Goal: Task Accomplishment & Management: Manage account settings

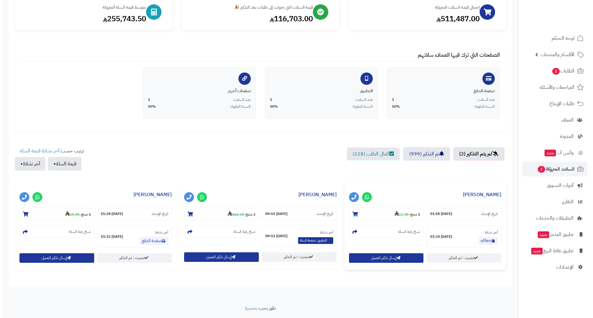
scroll to position [96, 0]
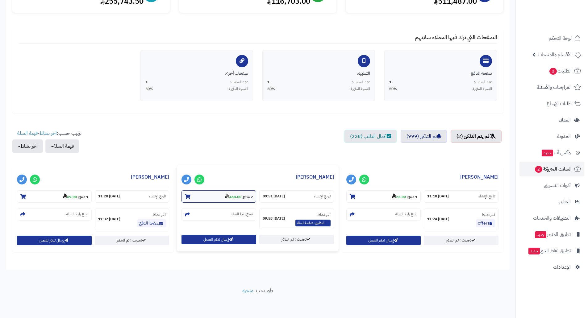
click at [236, 201] on section "2 منتج - 468.00" at bounding box center [219, 197] width 75 height 12
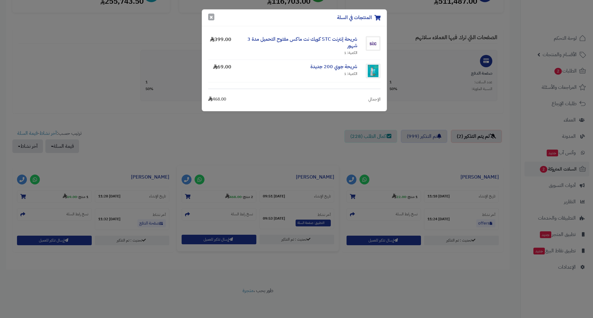
click at [214, 19] on button "×" at bounding box center [211, 17] width 6 height 7
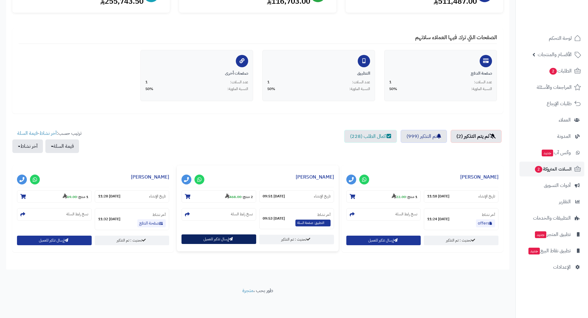
click at [210, 241] on button "إرسال تذكير للعميل" at bounding box center [219, 240] width 75 height 10
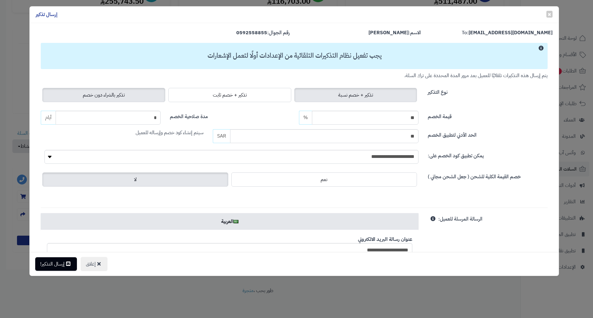
click at [94, 98] on span "تذكير بالشراء دون خصم" at bounding box center [104, 94] width 42 height 7
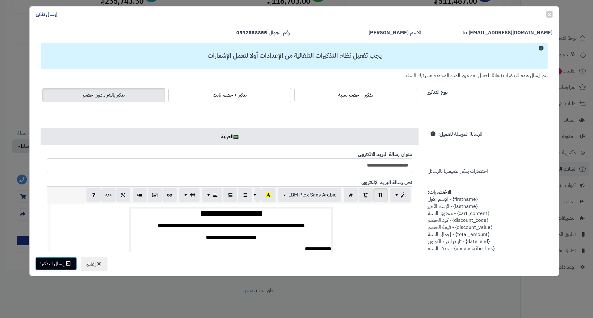
click at [54, 261] on button "إرسال التذكير!" at bounding box center [56, 264] width 42 height 14
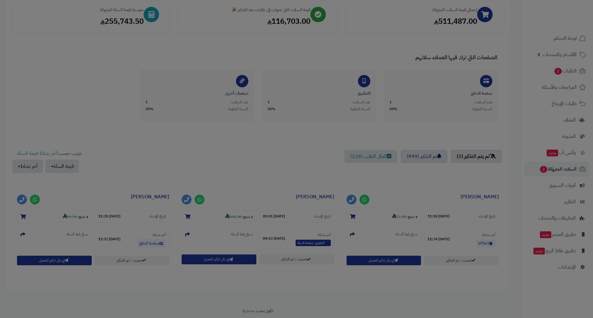
scroll to position [116, 0]
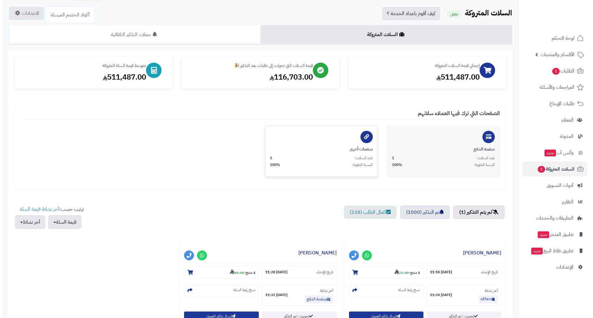
scroll to position [31, 0]
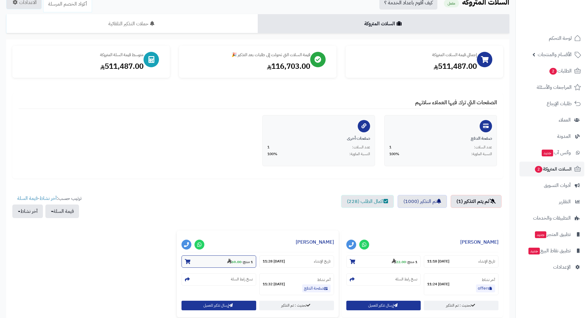
click at [233, 262] on strong "69.00" at bounding box center [234, 262] width 14 height 6
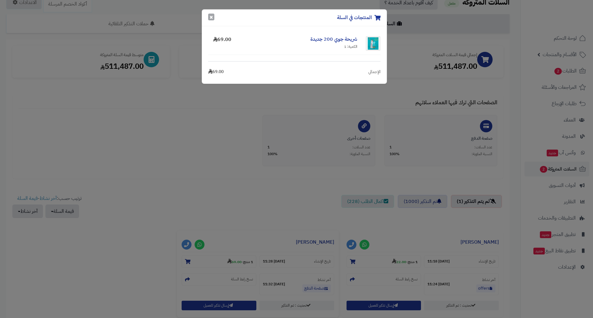
click at [211, 15] on button "×" at bounding box center [211, 17] width 6 height 7
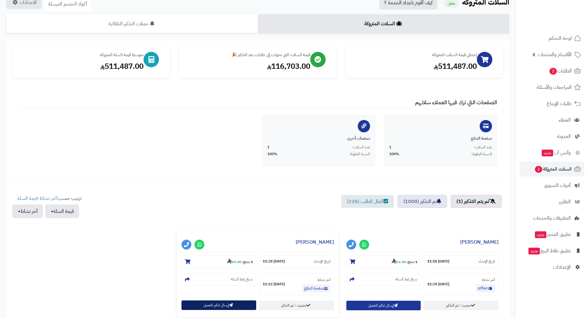
click at [211, 305] on button "إرسال تذكير للعميل" at bounding box center [219, 306] width 75 height 10
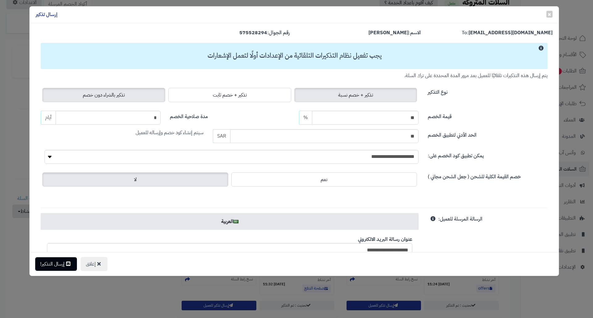
click at [117, 94] on span "تذكير بالشراء دون خصم" at bounding box center [104, 94] width 42 height 7
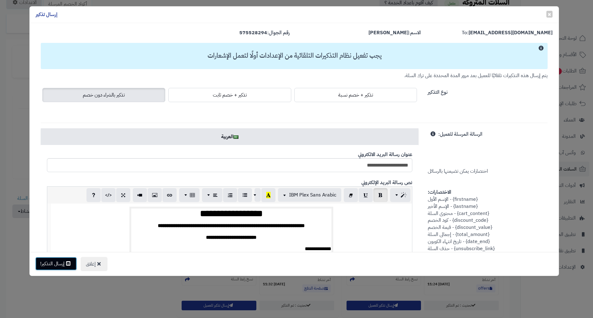
click at [63, 266] on button "إرسال التذكير!" at bounding box center [56, 264] width 42 height 14
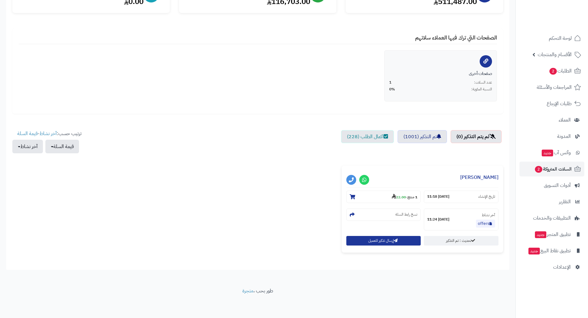
scroll to position [96, 0]
click at [400, 195] on strong "22.00" at bounding box center [399, 197] width 14 height 6
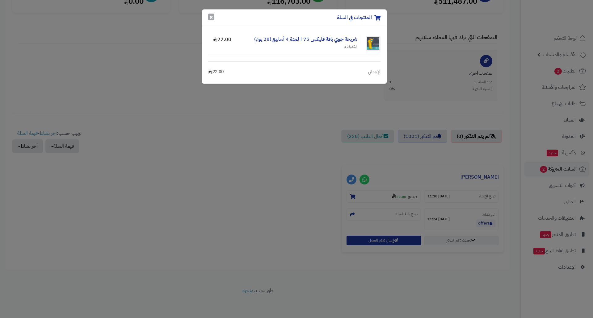
click at [209, 19] on button "×" at bounding box center [211, 17] width 6 height 7
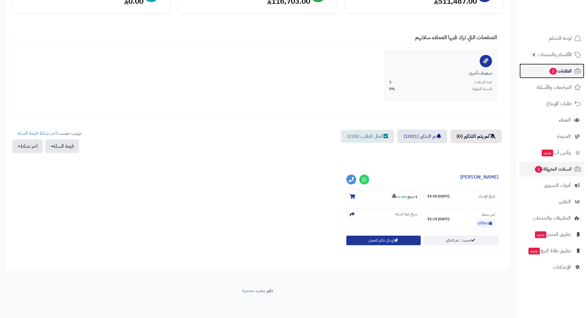
click at [564, 73] on span "الطلبات 2" at bounding box center [560, 71] width 23 height 9
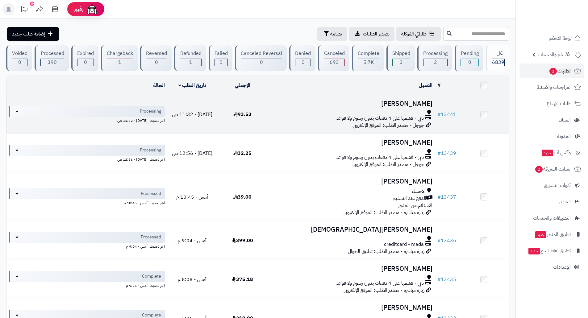
click at [245, 115] on span "93.53" at bounding box center [242, 114] width 18 height 7
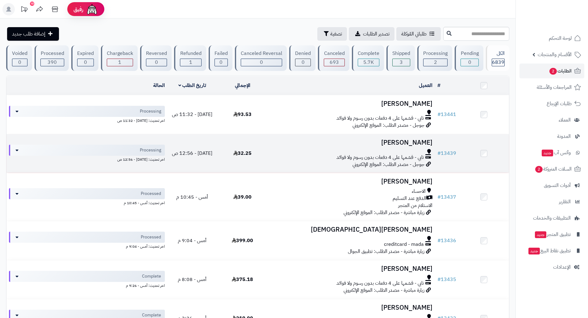
click at [243, 151] on span "32.25" at bounding box center [242, 153] width 18 height 7
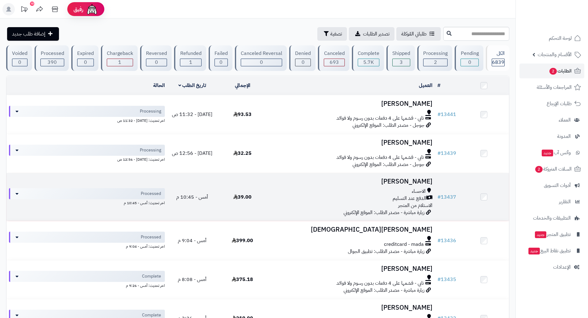
click at [244, 192] on td "39.00" at bounding box center [242, 197] width 50 height 48
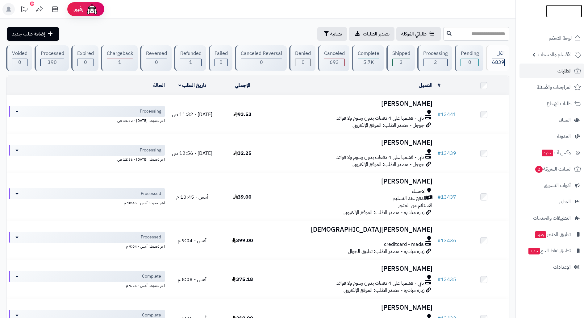
click at [566, 14] on img at bounding box center [564, 11] width 36 height 13
